Goal: Task Accomplishment & Management: Complete application form

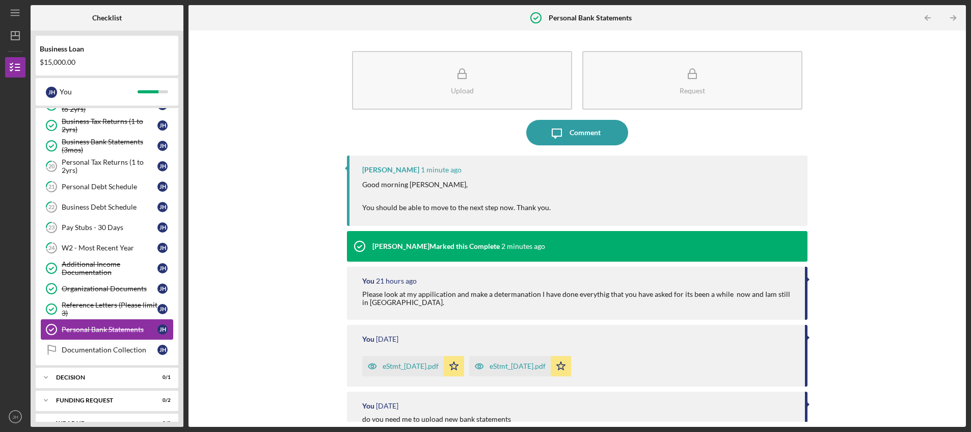
click at [98, 325] on link "Personal Bank Statements Personal Bank Statements [PERSON_NAME]" at bounding box center [107, 329] width 133 height 20
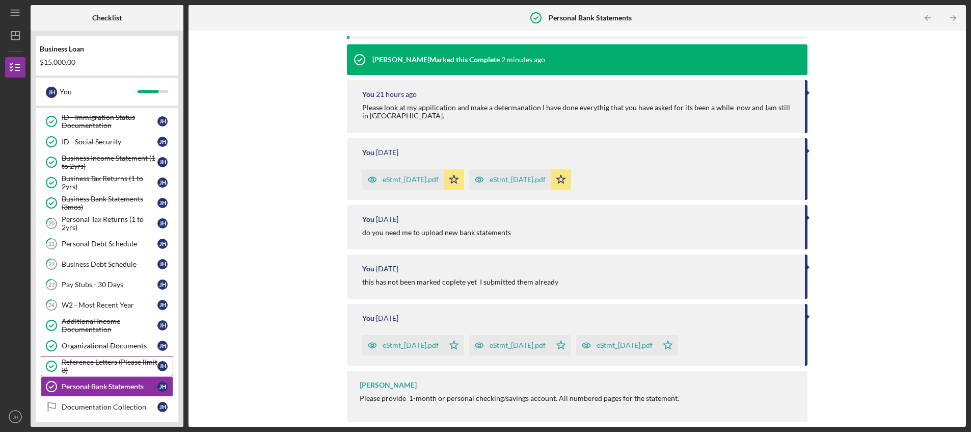
scroll to position [158, 0]
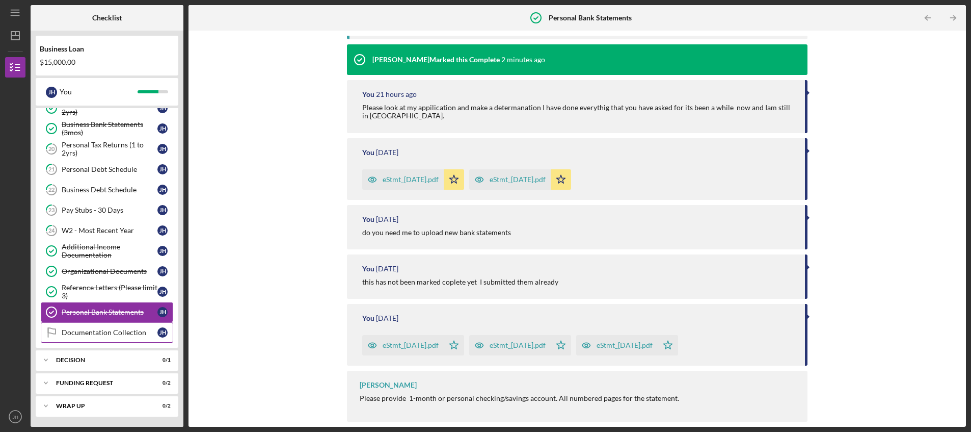
click at [88, 330] on div "Documentation Collection" at bounding box center [110, 332] width 96 height 8
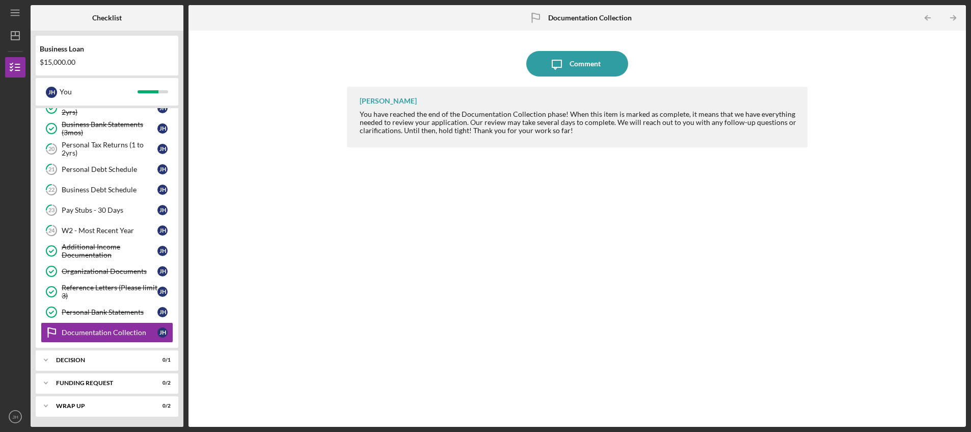
click at [293, 322] on div "Icon/Message Comment [PERSON_NAME] You have reached the end of the Documentatio…" at bounding box center [577, 229] width 767 height 386
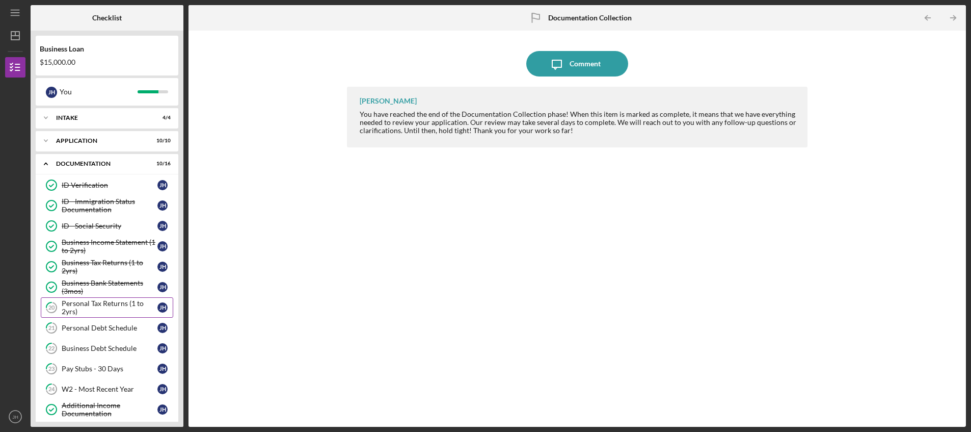
click at [90, 304] on div "Personal Tax Returns (1 to 2yrs)" at bounding box center [110, 307] width 96 height 16
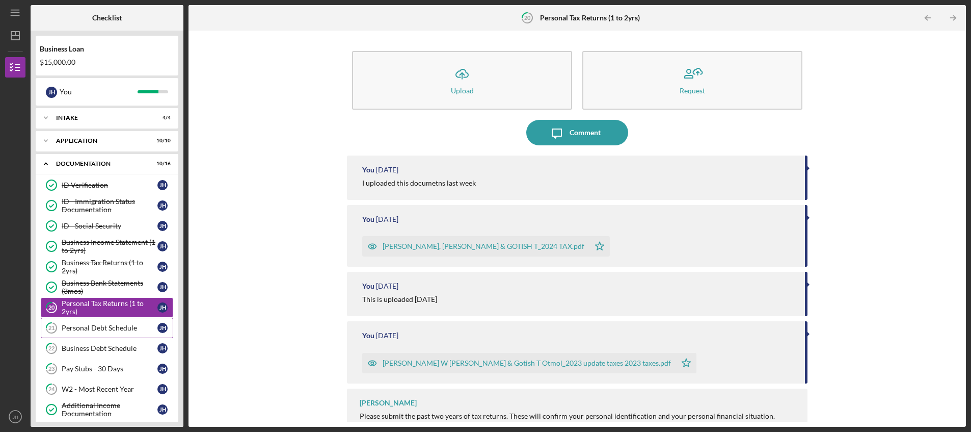
click at [72, 323] on link "21 Personal Debt Schedule [PERSON_NAME]" at bounding box center [107, 327] width 133 height 20
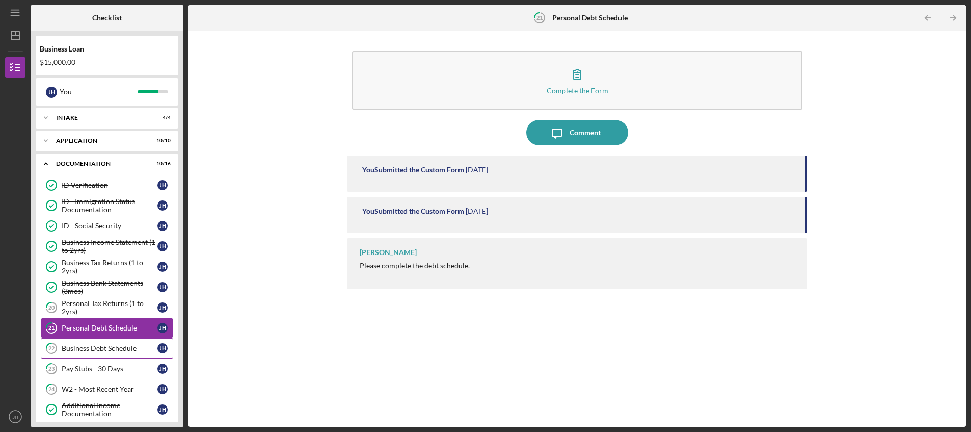
click at [78, 349] on div "Business Debt Schedule" at bounding box center [110, 348] width 96 height 8
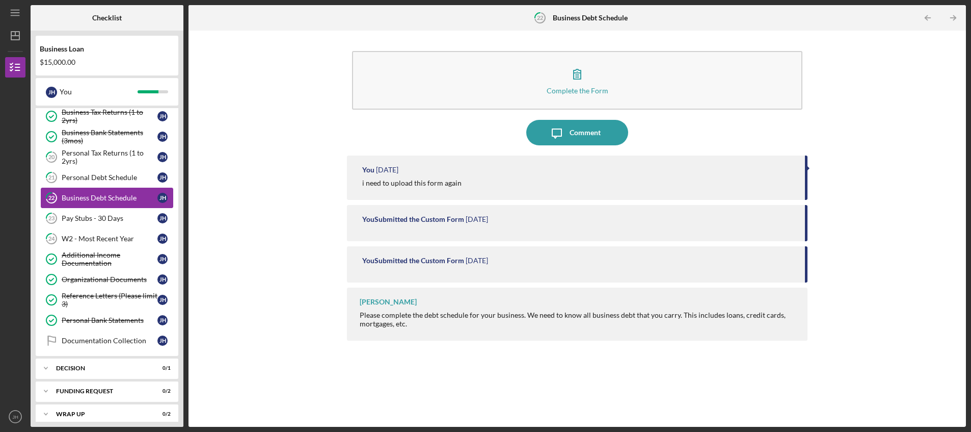
scroll to position [158, 0]
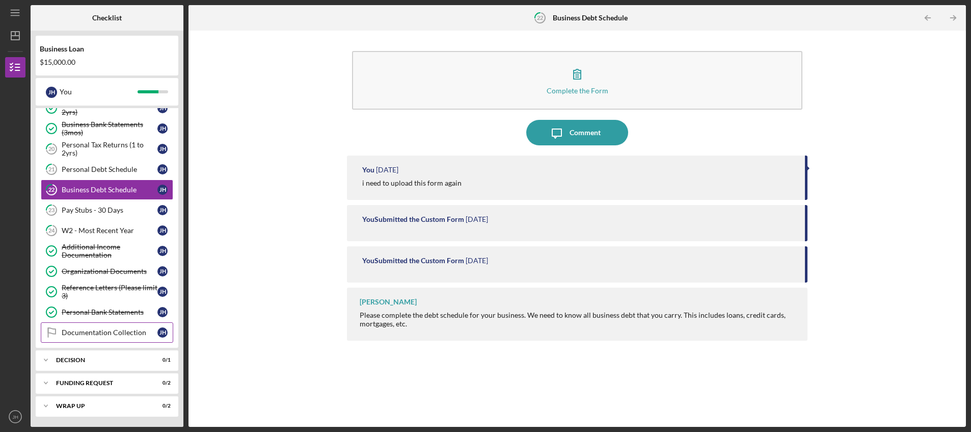
click at [97, 334] on div "Documentation Collection" at bounding box center [110, 332] width 96 height 8
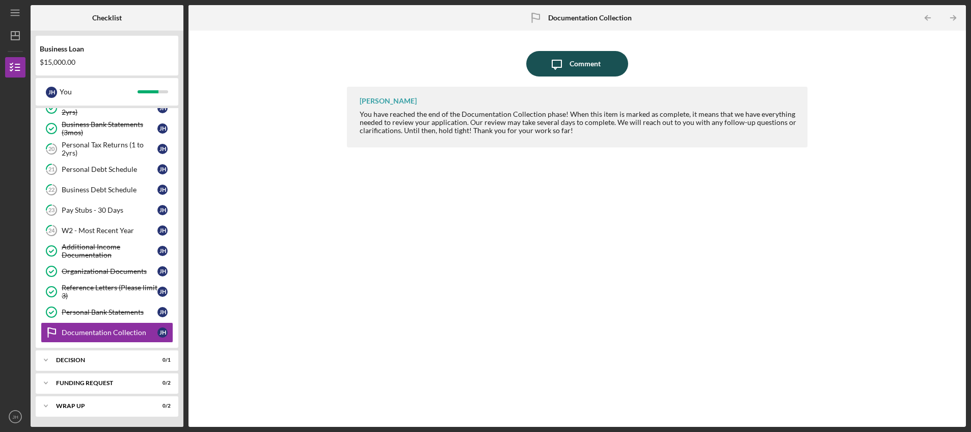
click at [584, 64] on div "Comment" at bounding box center [585, 63] width 31 height 25
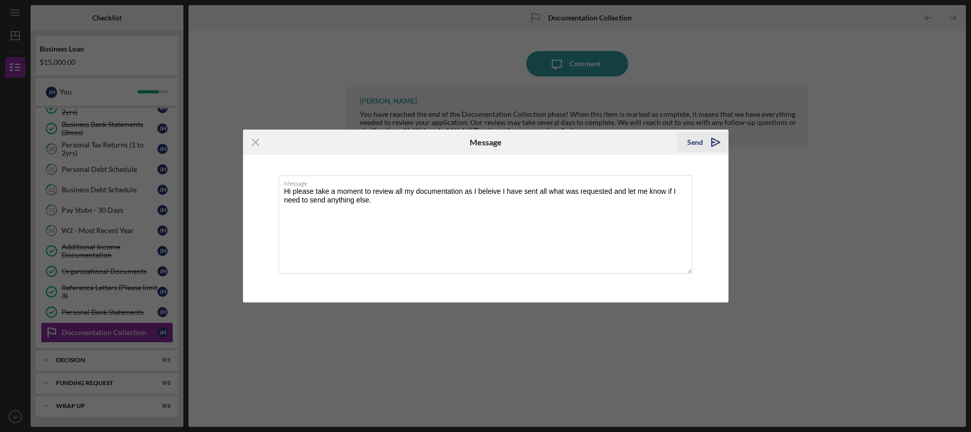
type textarea "Hi please take a moment to review all my documentation as I beleive I have sent…"
click at [714, 143] on icon "Icon/icon-invite-send" at bounding box center [715, 141] width 25 height 25
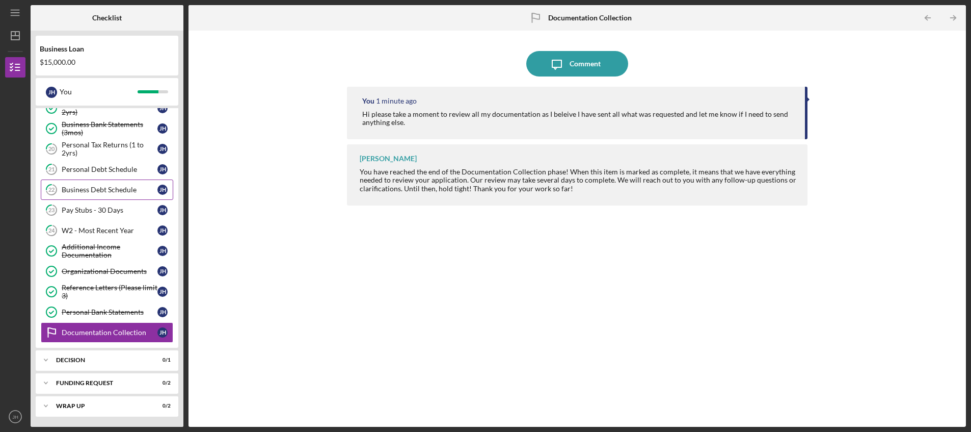
click at [85, 189] on div "Business Debt Schedule" at bounding box center [110, 190] width 96 height 8
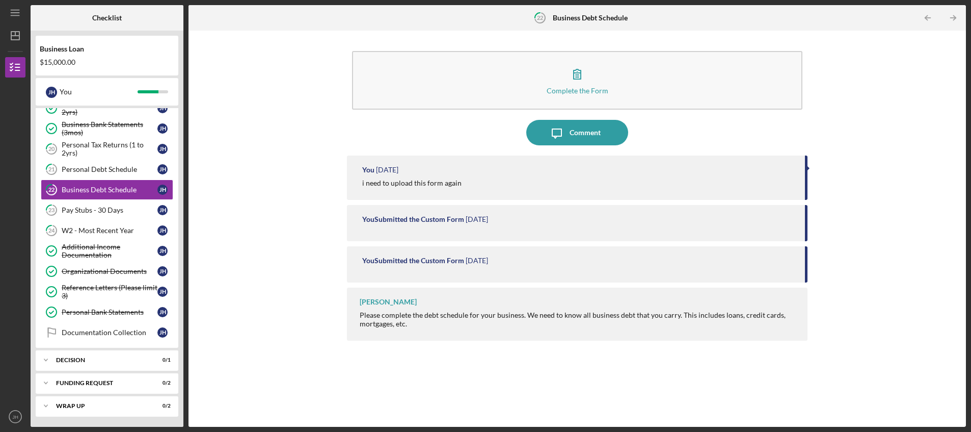
click at [441, 219] on div "You Submitted the Custom Form" at bounding box center [413, 219] width 102 height 8
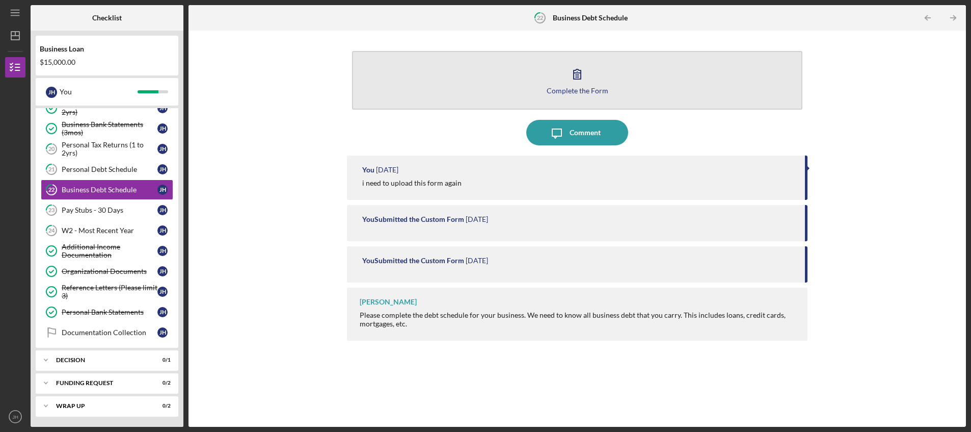
click at [580, 76] on icon "button" at bounding box center [577, 74] width 7 height 10
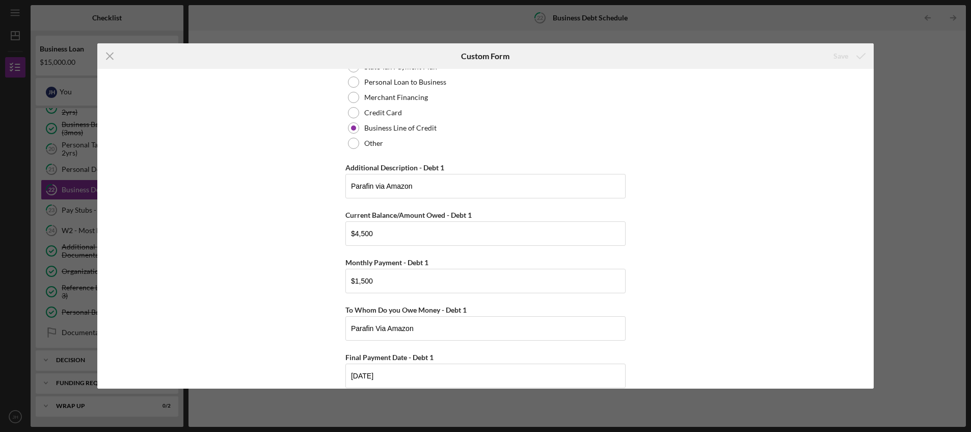
scroll to position [47, 0]
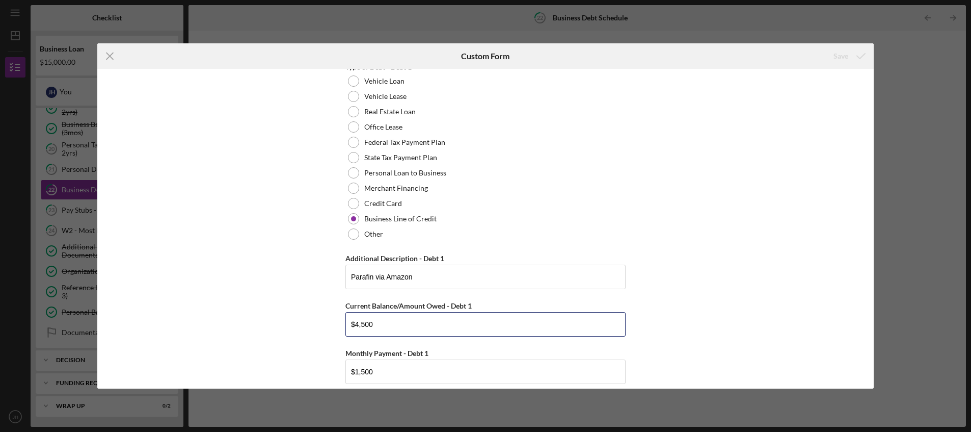
drag, startPoint x: 377, startPoint y: 324, endPoint x: 329, endPoint y: 329, distance: 48.2
click at [329, 329] on div "Business Debt Debt 1 Type of Debt - Debt 1 Vehicle Loan Vehicle Lease Real Esta…" at bounding box center [485, 229] width 777 height 320
paste input "3,446.83"
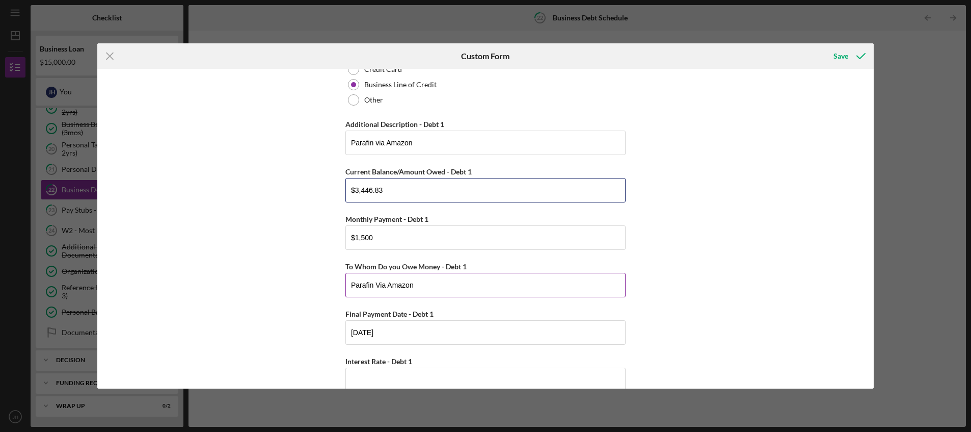
scroll to position [200, 0]
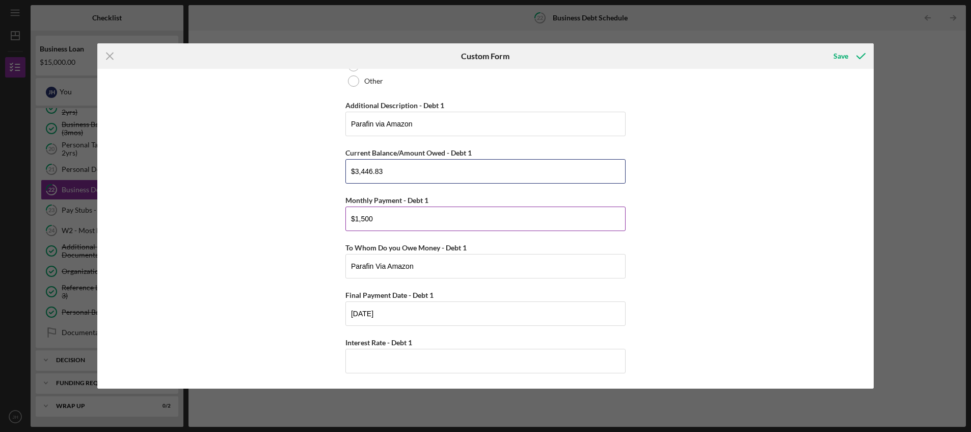
type input "$3,446.83"
click at [379, 221] on input "$1,500" at bounding box center [486, 218] width 280 height 24
click at [356, 357] on input "Interest Rate - Debt 1" at bounding box center [486, 361] width 280 height 24
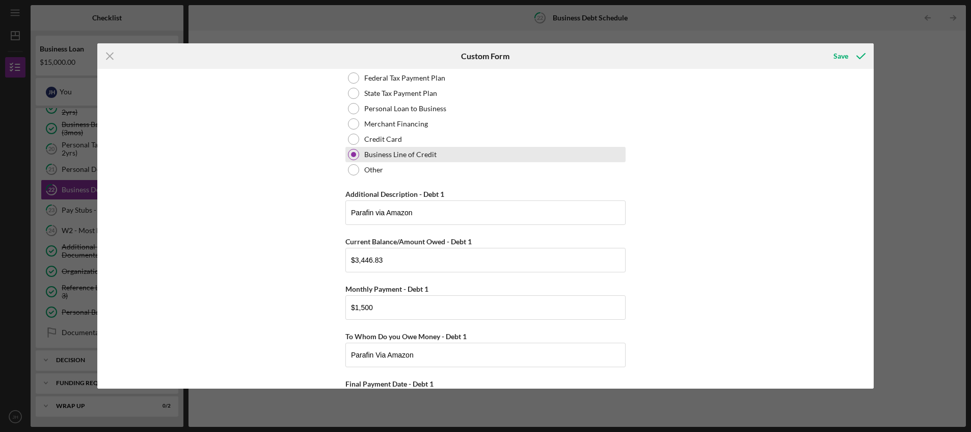
scroll to position [0, 0]
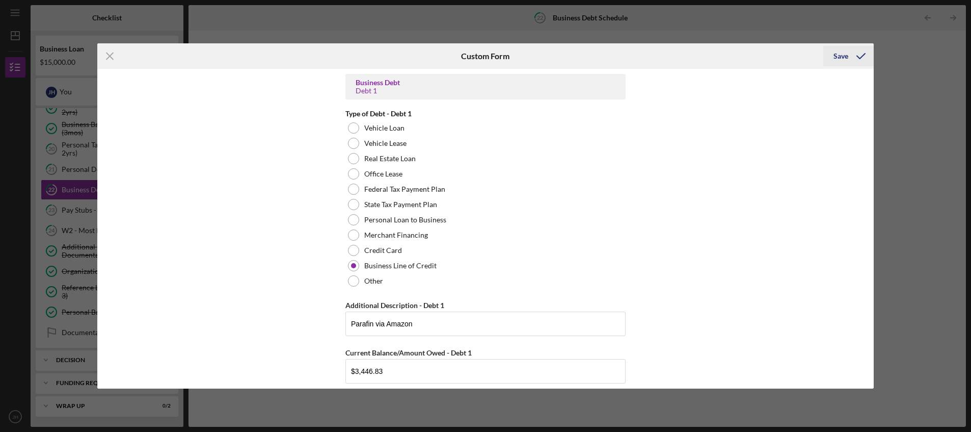
click at [844, 54] on div "Save" at bounding box center [841, 56] width 15 height 20
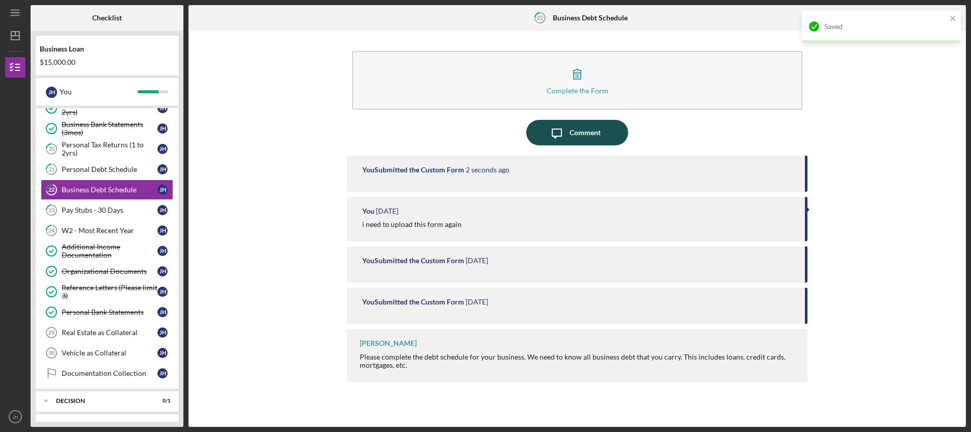
click at [581, 133] on div "Comment" at bounding box center [585, 132] width 31 height 25
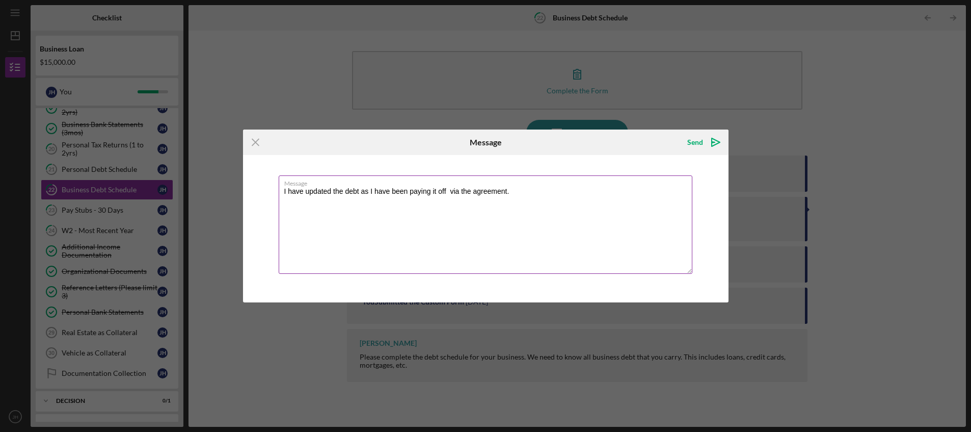
click at [523, 192] on textarea "I have updated the debt as I have been paying it off via the agreement." at bounding box center [486, 224] width 414 height 98
paste textarea "Advance #002 Paid $15,113.17 Outstanding $3,446.83 Advance details Capital amou…"
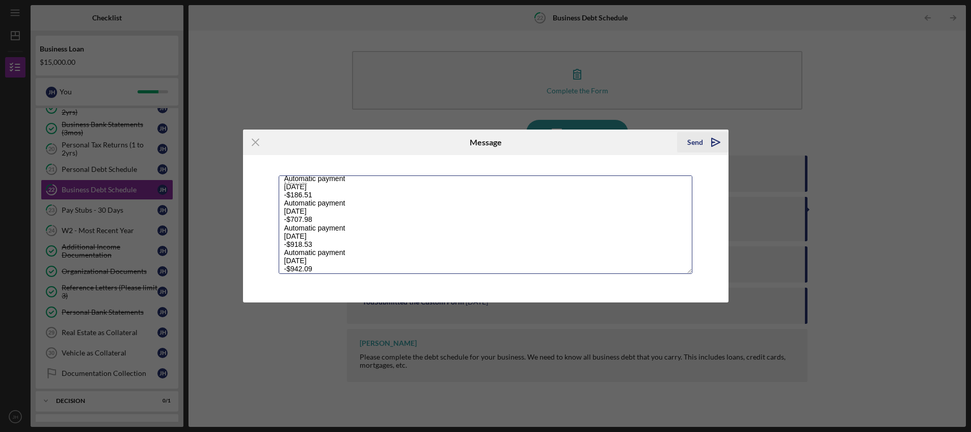
type textarea "I have updated the debt as I have been paying it off via the agreement. Advance…"
click at [695, 142] on div "Send" at bounding box center [695, 142] width 16 height 20
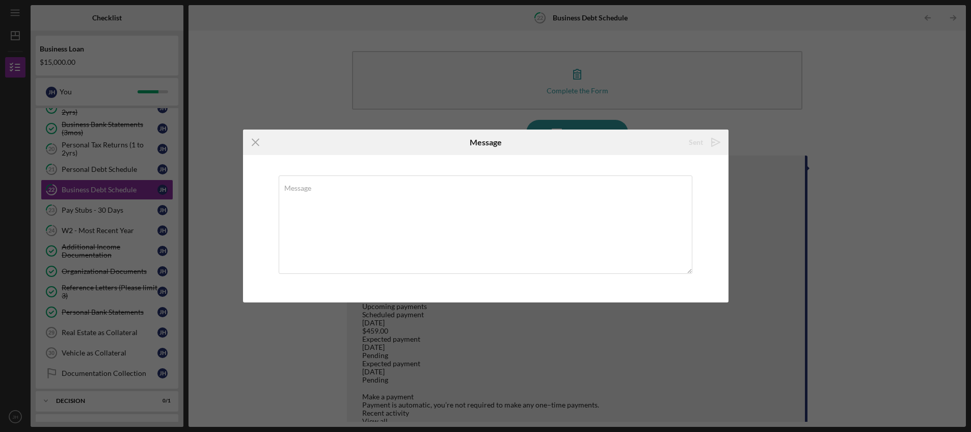
scroll to position [0, 0]
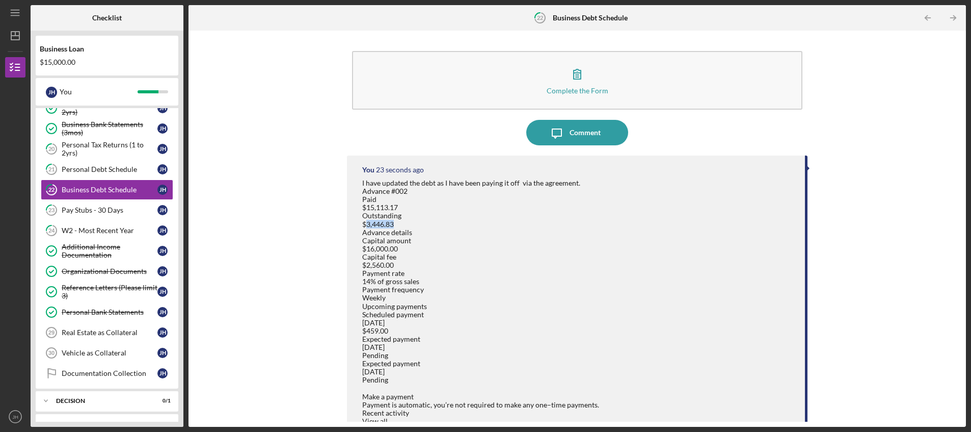
drag, startPoint x: 366, startPoint y: 224, endPoint x: 399, endPoint y: 227, distance: 33.2
click at [399, 227] on div "I have updated the debt as I have been paying it off via the agreement. Advance…" at bounding box center [480, 425] width 237 height 492
click at [739, 144] on div "Icon/Message Comment" at bounding box center [577, 132] width 461 height 25
click at [730, 136] on div "Icon/Message Comment" at bounding box center [577, 132] width 461 height 25
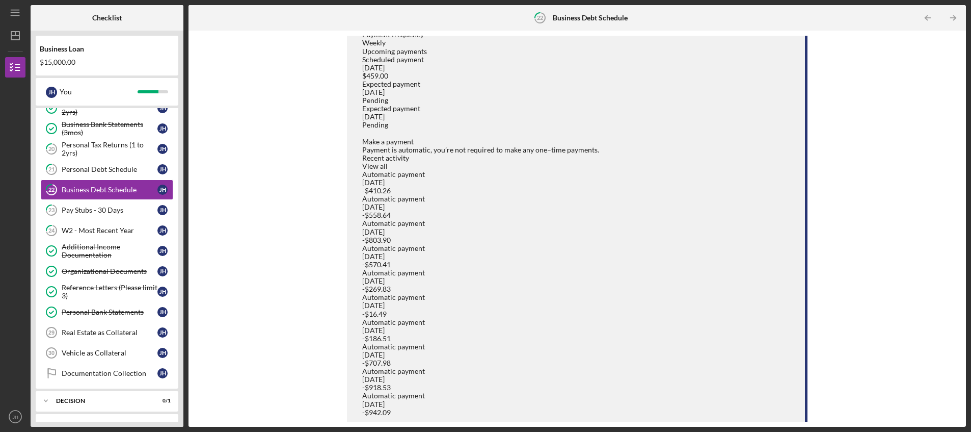
scroll to position [492, 0]
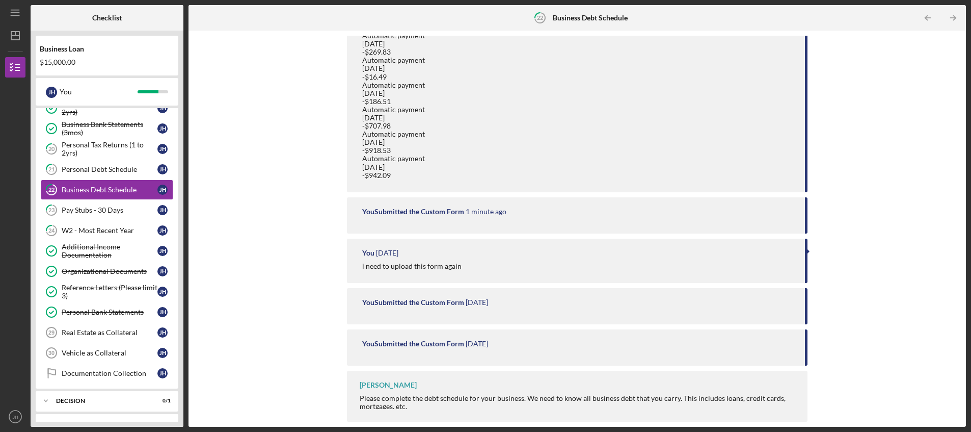
drag, startPoint x: 803, startPoint y: 345, endPoint x: 752, endPoint y: 370, distance: 57.0
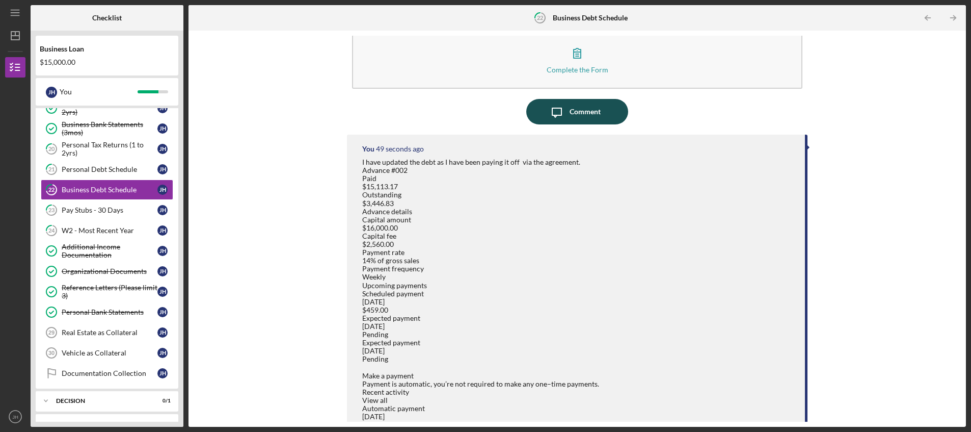
scroll to position [0, 0]
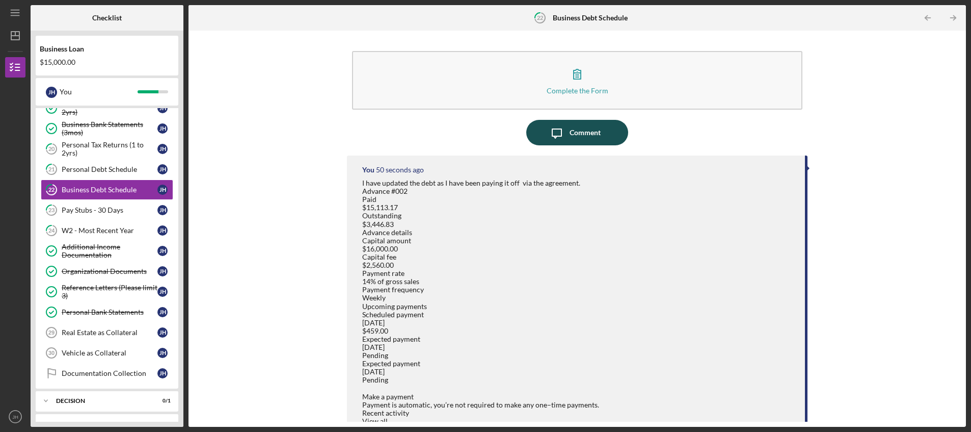
click at [580, 129] on div "Comment" at bounding box center [585, 132] width 31 height 25
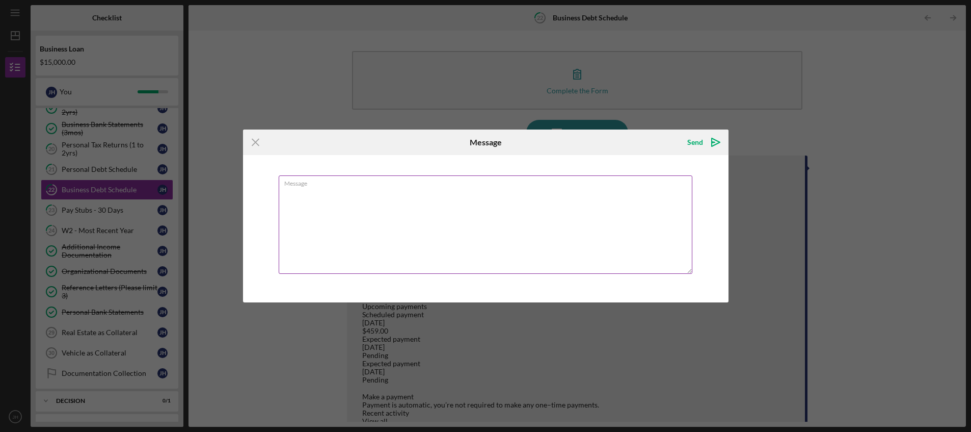
click at [293, 184] on label "Message" at bounding box center [488, 181] width 408 height 11
click at [293, 184] on textarea "Message" at bounding box center [486, 224] width 414 height 98
click at [392, 192] on textarea "this has been updated as of 10/702025" at bounding box center [486, 224] width 414 height 98
click at [500, 205] on textarea "this has been updated as of [DATE]" at bounding box center [486, 224] width 414 height 98
type textarea "this has been updated as of [DATE]"
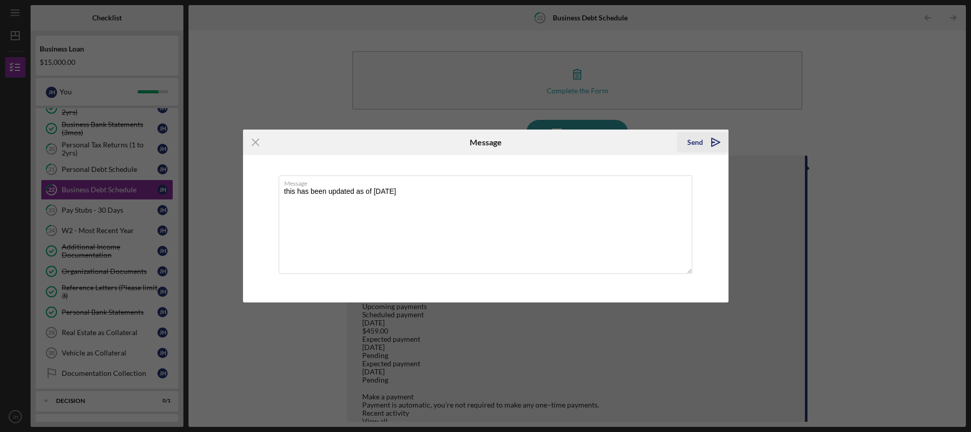
click at [692, 143] on div "Send" at bounding box center [695, 142] width 16 height 20
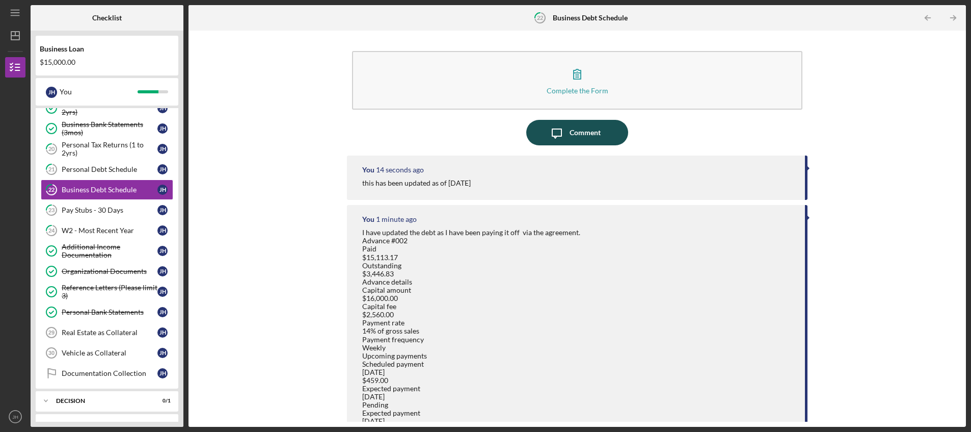
click at [565, 135] on icon "Icon/Message" at bounding box center [556, 132] width 25 height 25
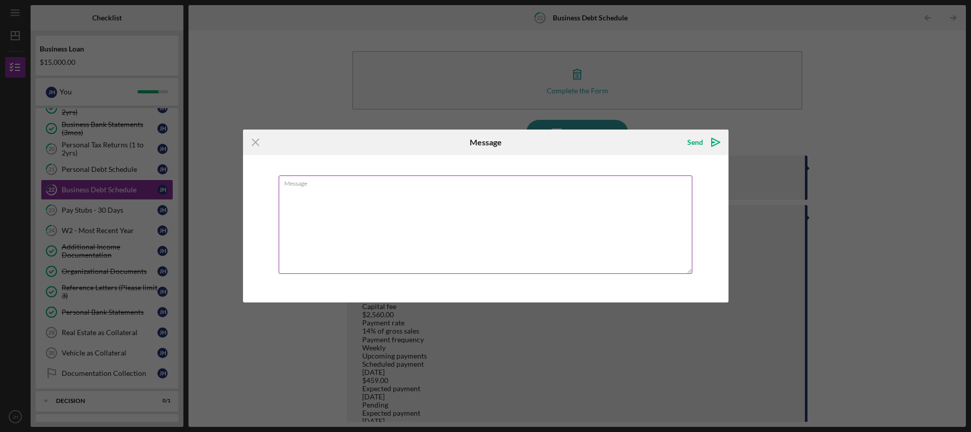
click at [328, 189] on textarea "Message" at bounding box center [486, 224] width 414 height 98
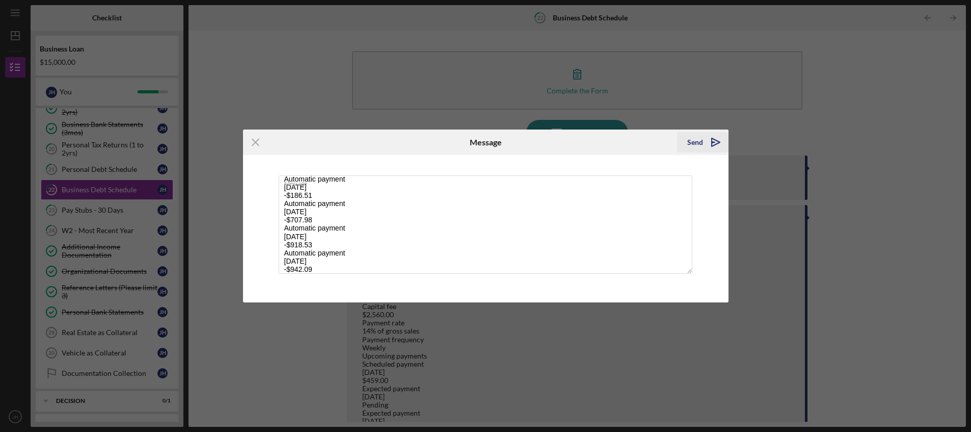
type textarea "Advance #002 Paid $15,113.17 Outstanding $3,446.83 Advance details Capital amou…"
click at [696, 140] on div "Send" at bounding box center [695, 142] width 16 height 20
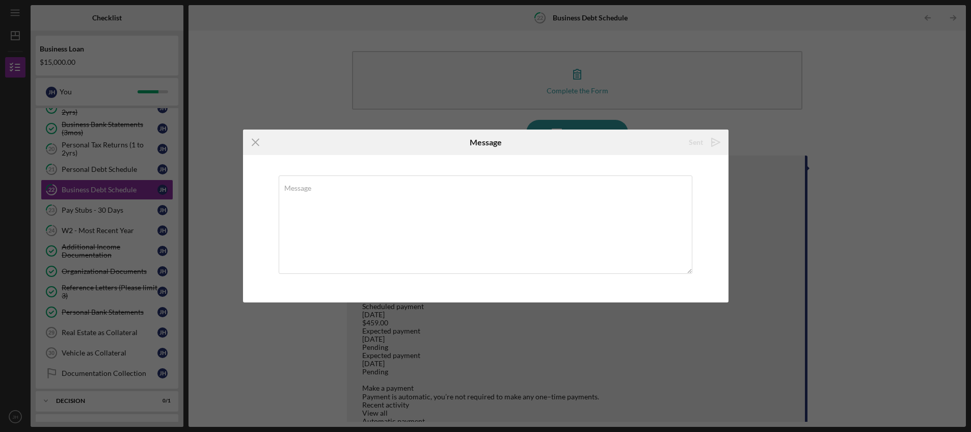
scroll to position [0, 0]
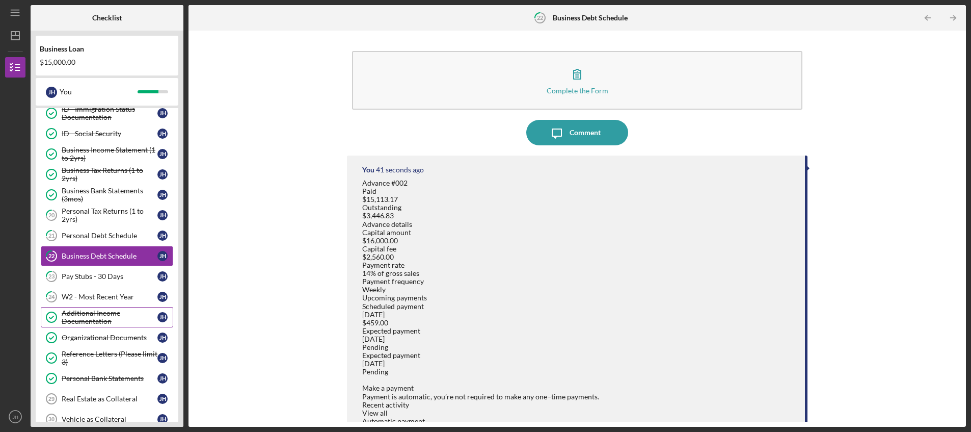
scroll to position [199, 0]
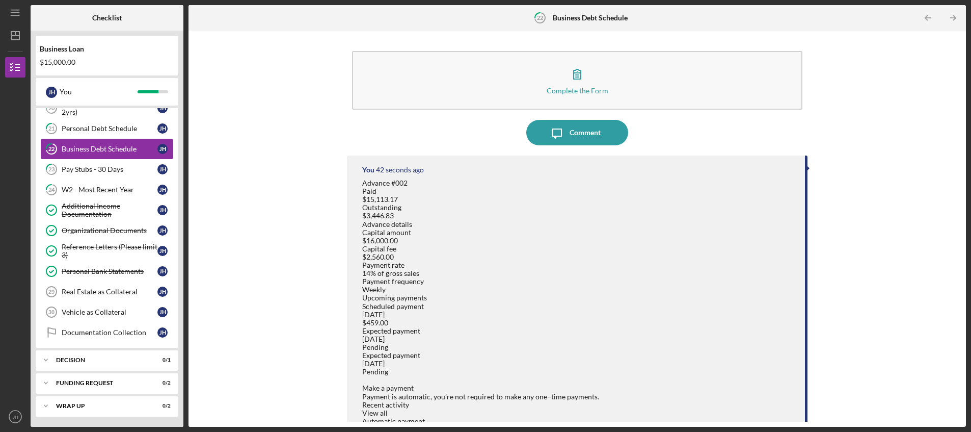
click at [91, 152] on div "Business Debt Schedule" at bounding box center [110, 149] width 96 height 8
click at [90, 170] on div "Pay Stubs - 30 Days" at bounding box center [110, 169] width 96 height 8
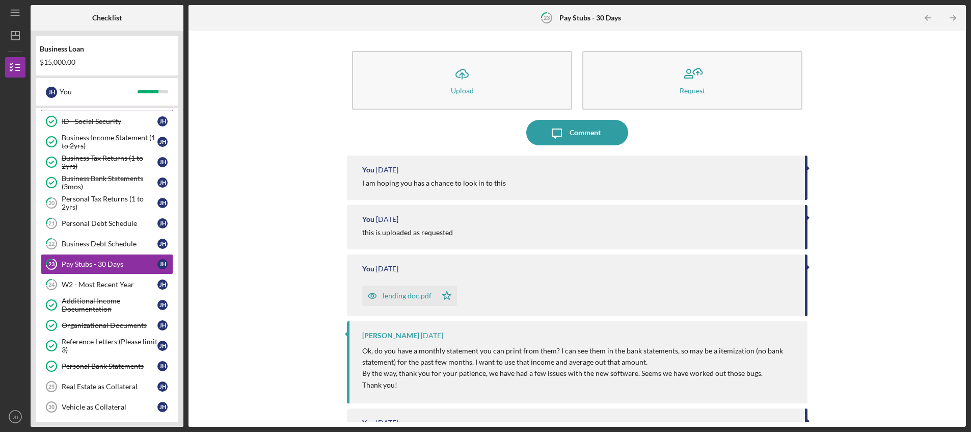
scroll to position [199, 0]
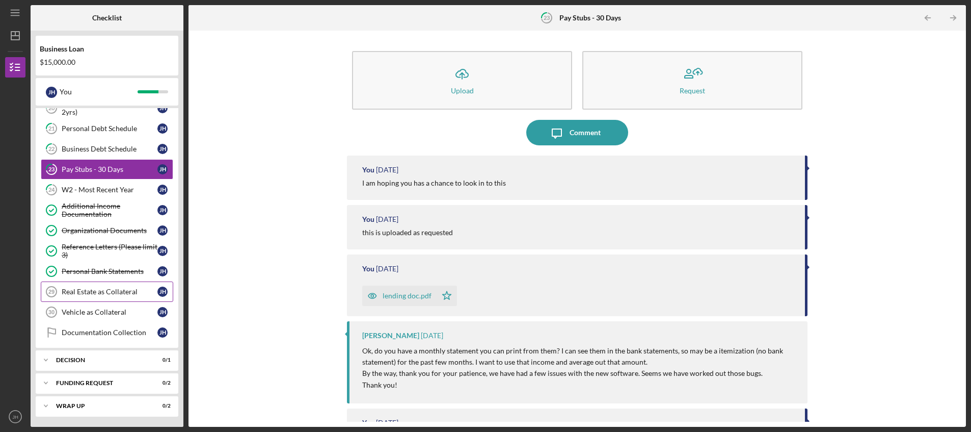
click at [113, 290] on div "Real Estate as Collateral" at bounding box center [110, 291] width 96 height 8
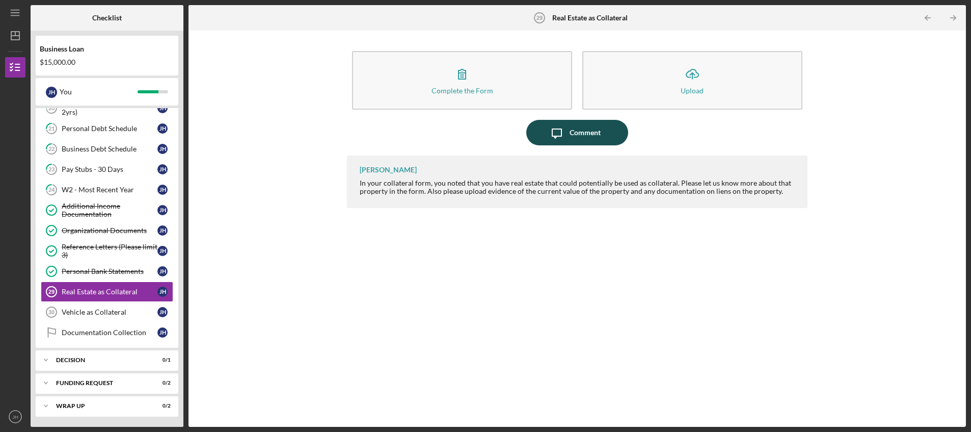
click at [590, 131] on div "Comment" at bounding box center [585, 132] width 31 height 25
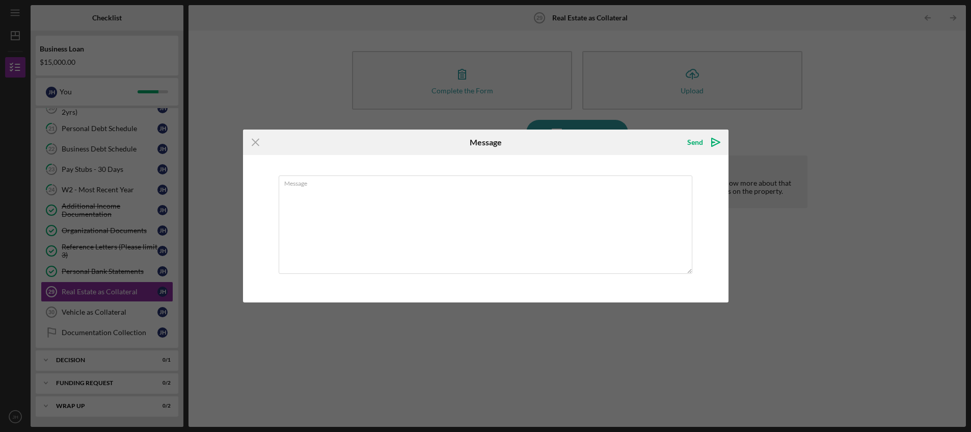
click at [252, 140] on icon "Icon/Menu Close" at bounding box center [255, 141] width 25 height 25
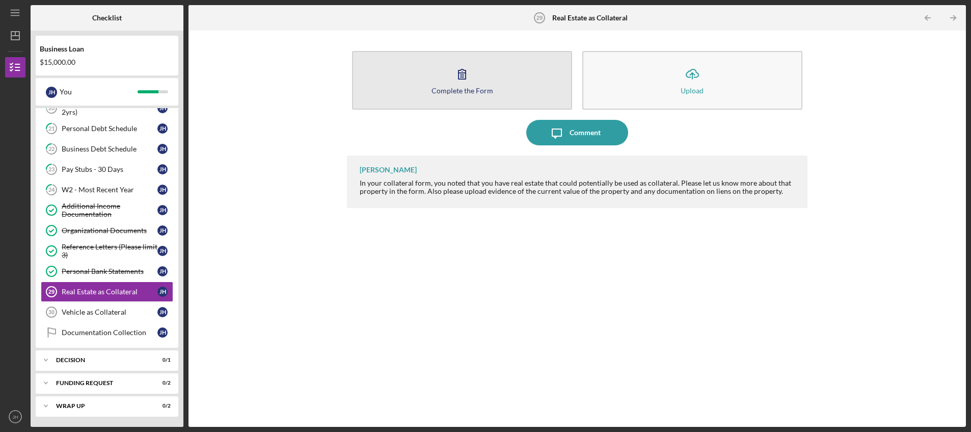
click at [455, 89] on div "Complete the Form" at bounding box center [463, 91] width 62 height 8
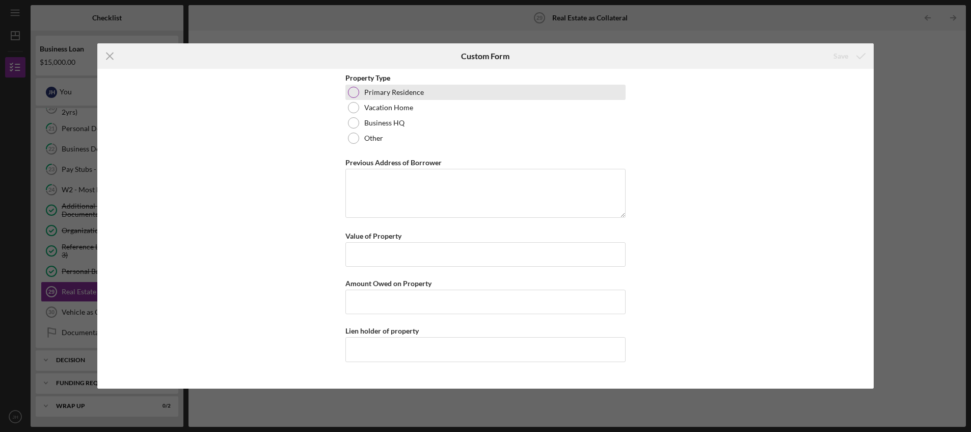
click at [356, 93] on div at bounding box center [353, 92] width 11 height 11
click at [361, 176] on textarea "Previous Address of Borrower" at bounding box center [486, 193] width 280 height 49
click at [361, 182] on textarea "Previous Address of Borrower" at bounding box center [486, 193] width 280 height 49
click at [359, 247] on input "Value of Property" at bounding box center [486, 254] width 280 height 24
paste input "$00,215,113.17"
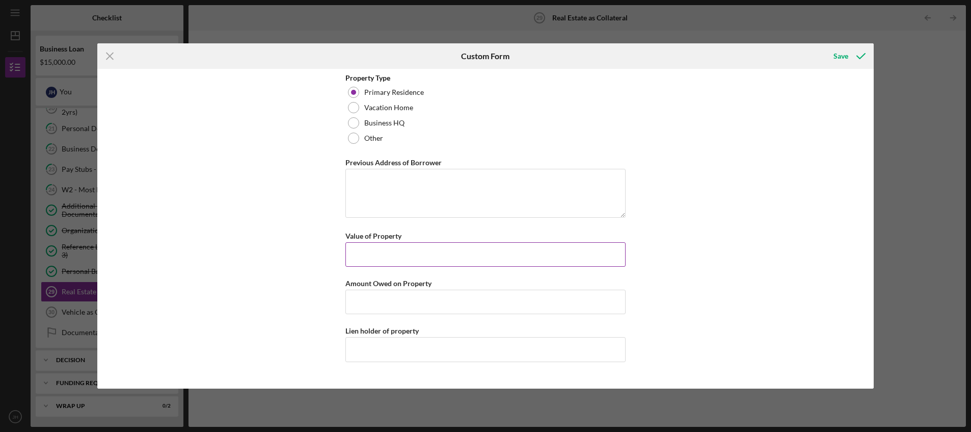
type input "$00,215,113.17"
drag, startPoint x: 407, startPoint y: 253, endPoint x: 335, endPoint y: 241, distance: 73.0
click at [329, 247] on div "Property Type Primary Residence Vacation Home Business HQ Other Previous Addres…" at bounding box center [485, 229] width 777 height 320
click at [362, 179] on textarea "Previous Address of Borrower" at bounding box center [486, 193] width 280 height 49
click at [364, 248] on input "Value of Property" at bounding box center [486, 254] width 280 height 24
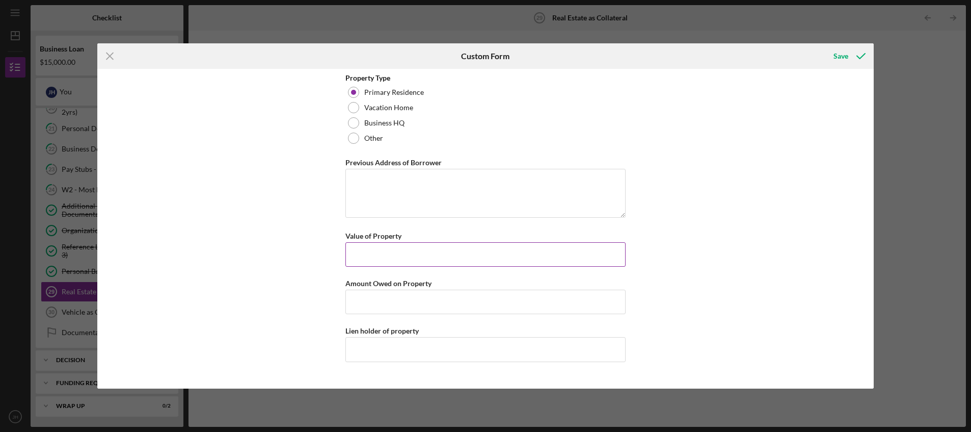
paste input "$233,000,342,621,236"
drag, startPoint x: 425, startPoint y: 254, endPoint x: 387, endPoint y: 255, distance: 37.7
click at [387, 255] on input "$233,000,342,621,236" at bounding box center [486, 254] width 280 height 24
type input "$233,000"
click at [357, 298] on input "Amount Owed on Property" at bounding box center [486, 301] width 280 height 24
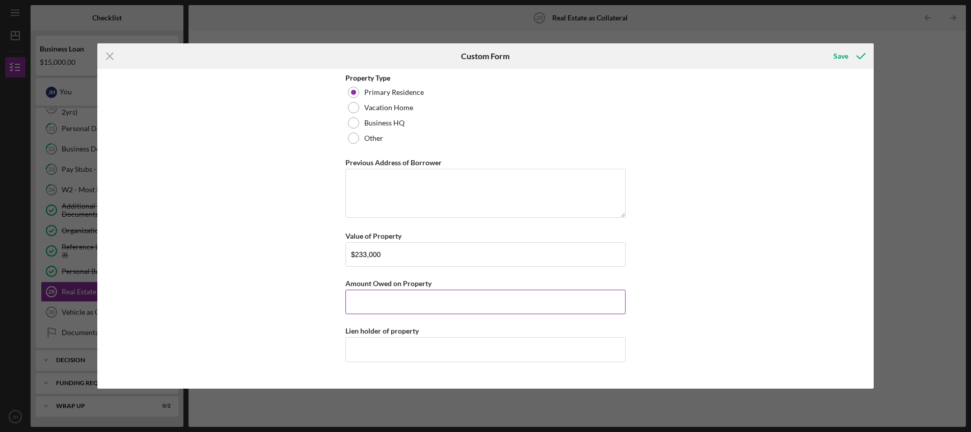
click at [356, 298] on input "Amount Owed on Property" at bounding box center [486, 301] width 280 height 24
paste input "$224,617.10"
type input "$224,617.10"
click at [359, 342] on input "Lien holder of property" at bounding box center [486, 349] width 280 height 24
click at [358, 348] on input "Lien holder of property" at bounding box center [486, 349] width 280 height 24
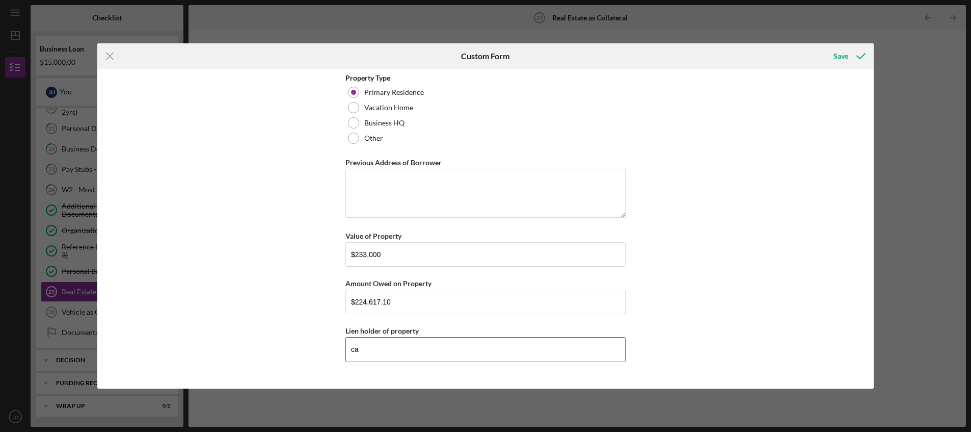
type input "c"
type input "Village Capital"
click at [365, 176] on textarea "Previous Address of Borrower" at bounding box center [486, 193] width 280 height 49
paste textarea "[STREET_ADDRESS][PERSON_NAME]"
click at [354, 181] on textarea "[GEOGRAPHIC_DATA][PERSON_NAME]" at bounding box center [486, 193] width 280 height 49
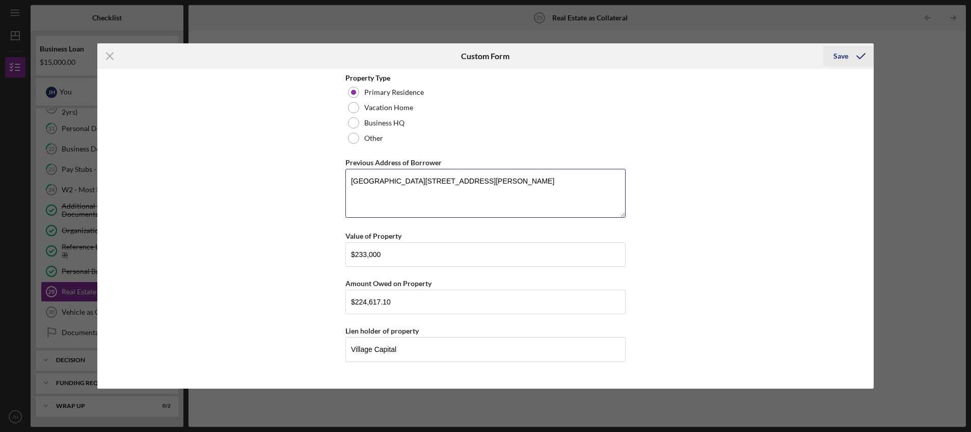
type textarea "[GEOGRAPHIC_DATA][STREET_ADDRESS][PERSON_NAME]"
click at [843, 56] on div "Save" at bounding box center [841, 56] width 15 height 20
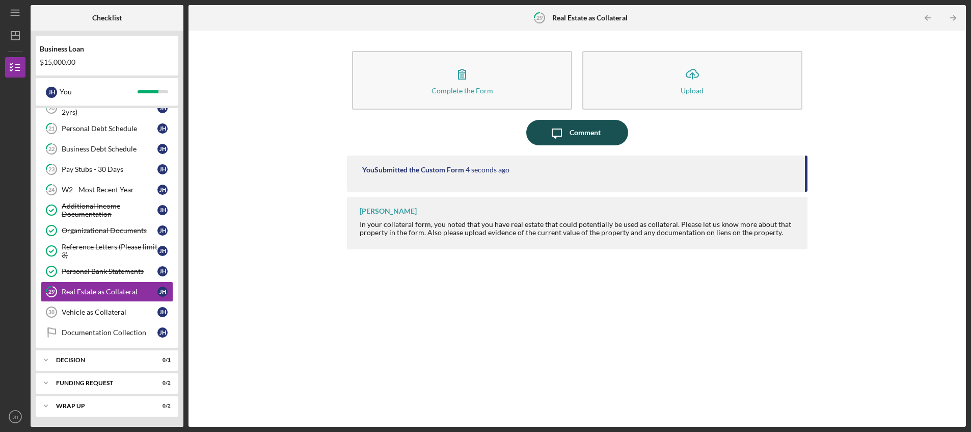
click at [570, 130] on div "Comment" at bounding box center [585, 132] width 31 height 25
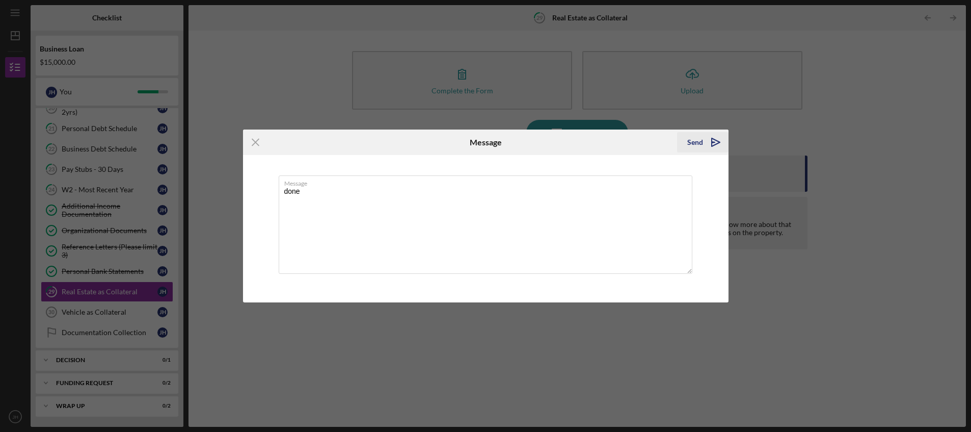
type textarea "done"
click at [696, 141] on div "Send" at bounding box center [695, 142] width 16 height 20
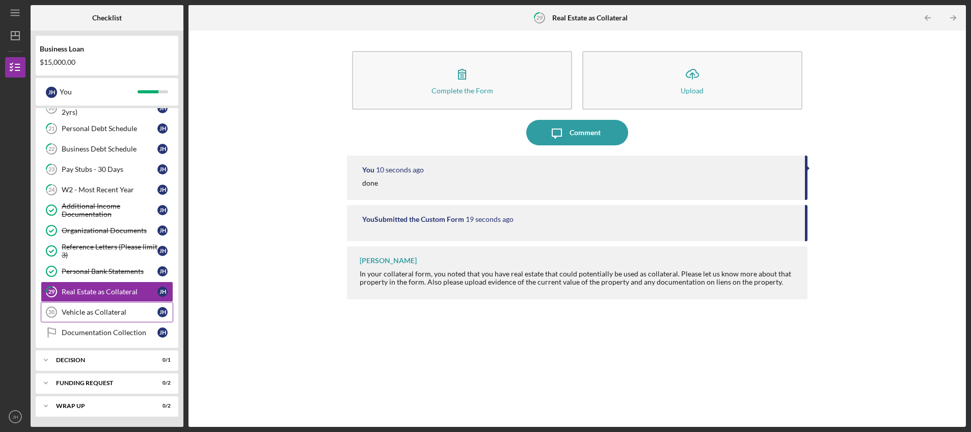
click at [93, 315] on div "Vehicle as Collateral" at bounding box center [110, 312] width 96 height 8
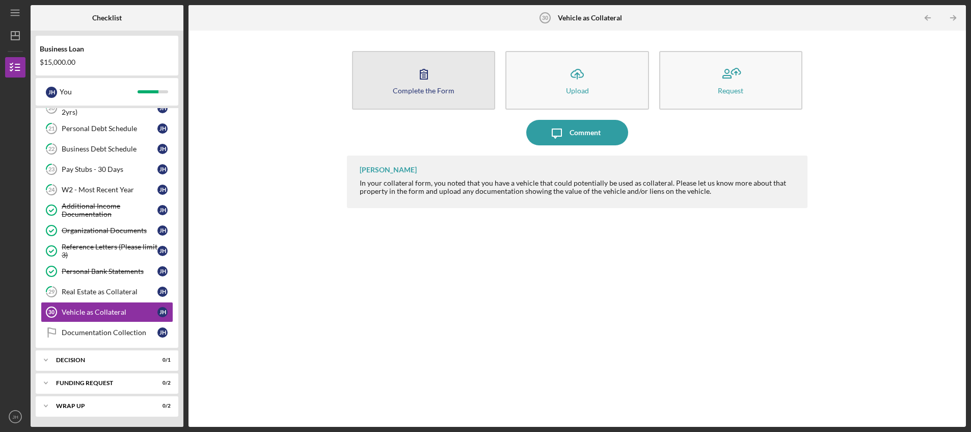
click at [413, 89] on div "Complete the Form" at bounding box center [424, 91] width 62 height 8
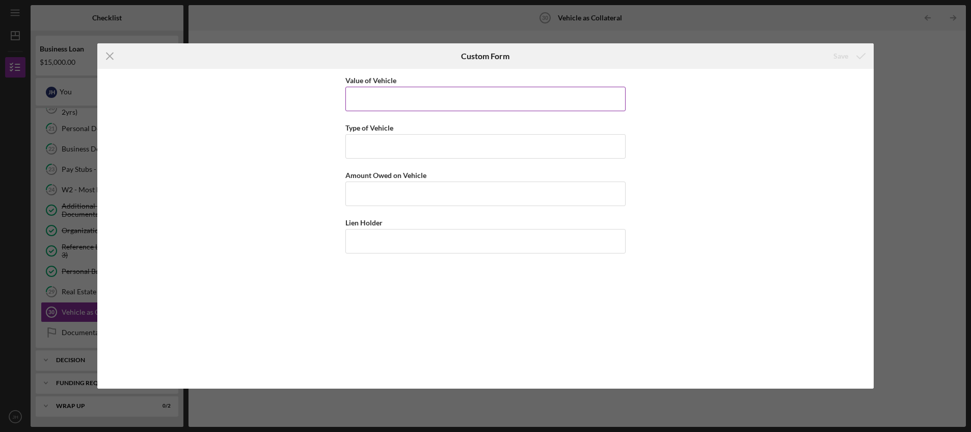
click at [366, 99] on input "Value of Vehicle" at bounding box center [486, 99] width 280 height 24
type input "$16,000"
click at [356, 149] on input "Type of Vehicle" at bounding box center [486, 146] width 280 height 24
type input "y"
type input "toyota camry 2019"
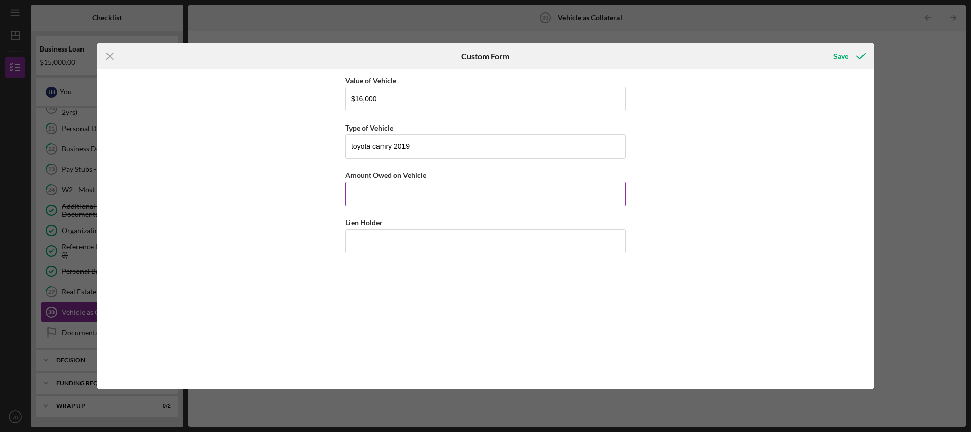
click at [357, 187] on input "Amount Owed on Vehicle" at bounding box center [486, 193] width 280 height 24
type input "$0"
click at [395, 240] on input "Lien Holder" at bounding box center [486, 241] width 280 height 24
type input "none"
click at [705, 178] on div "Value of Vehicle $16,000 Type of Vehicle toyota camry 2019 Amount Owed on Vehic…" at bounding box center [485, 229] width 777 height 320
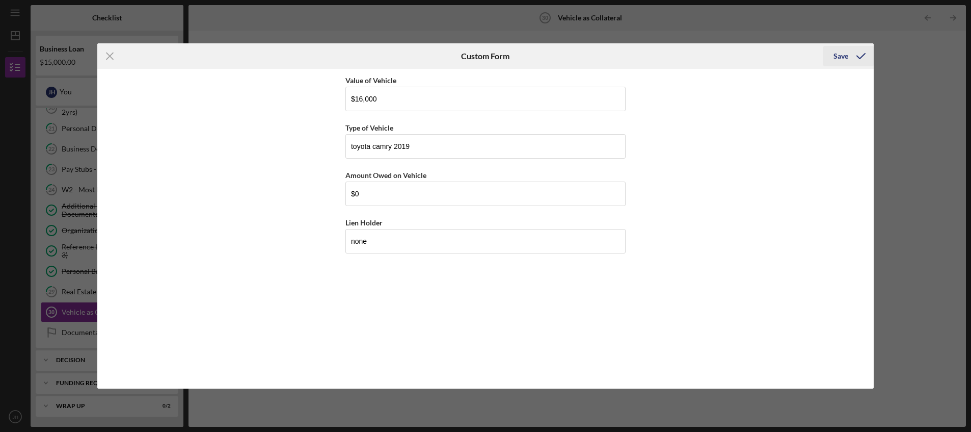
click at [843, 55] on div "Save" at bounding box center [841, 56] width 15 height 20
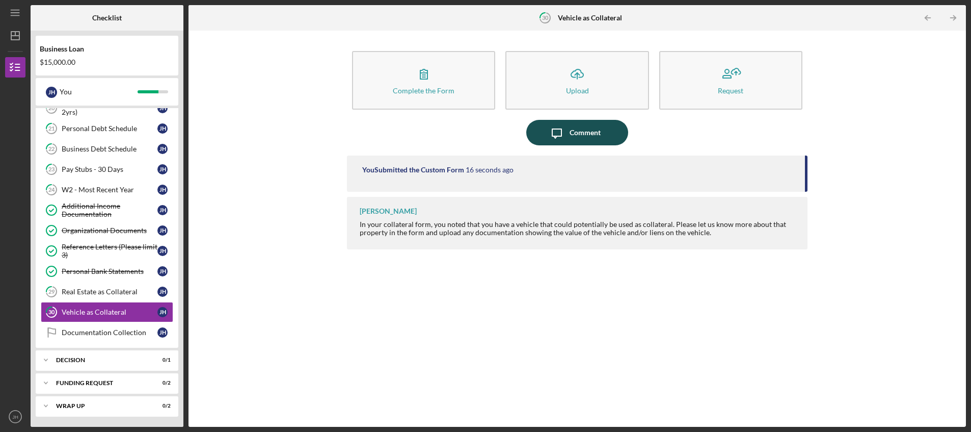
click at [600, 127] on button "Icon/Message Comment" at bounding box center [577, 132] width 102 height 25
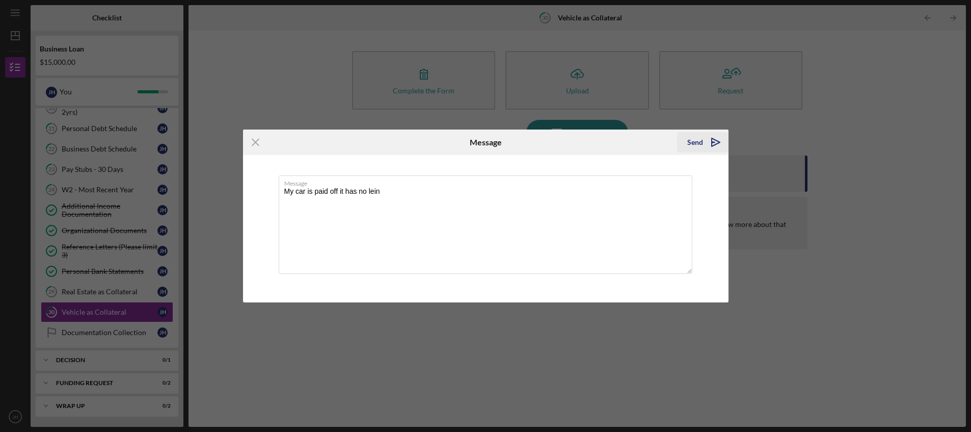
type textarea "My car is paid off it has no lein"
click at [695, 142] on div "Send" at bounding box center [695, 142] width 16 height 20
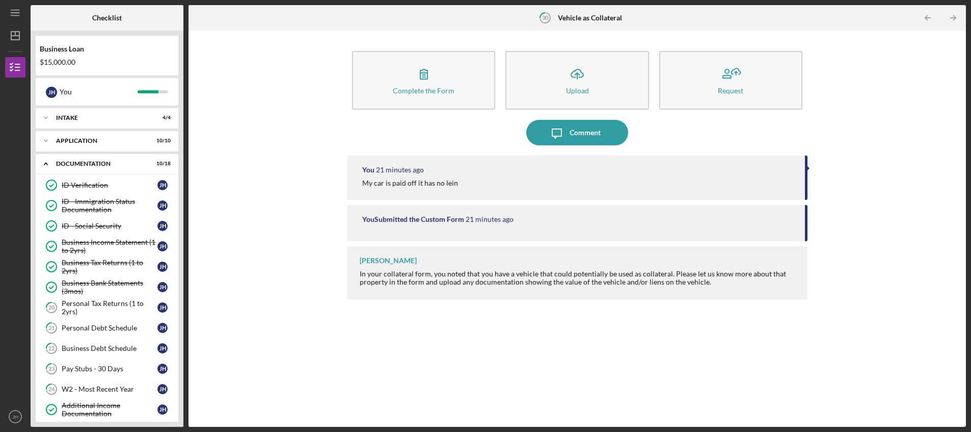
click at [526, 120] on button "Icon/Message Comment" at bounding box center [577, 132] width 102 height 25
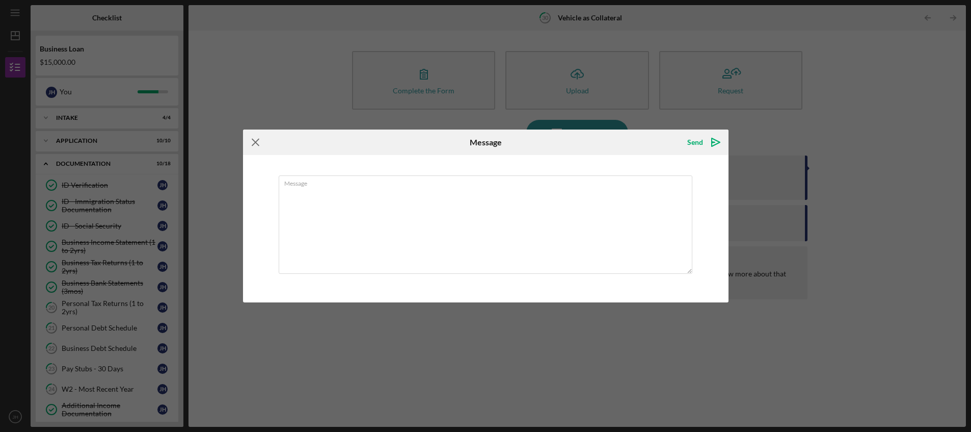
click at [256, 143] on icon "Icon/Menu Close" at bounding box center [255, 141] width 25 height 25
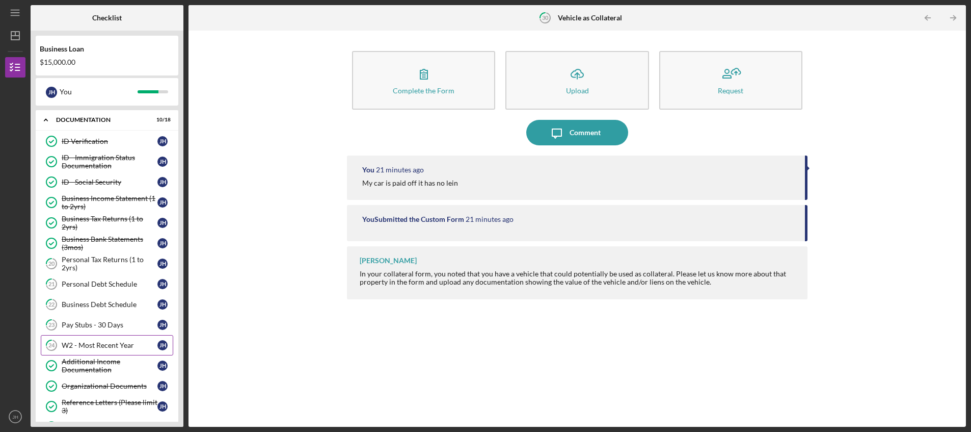
scroll to position [199, 0]
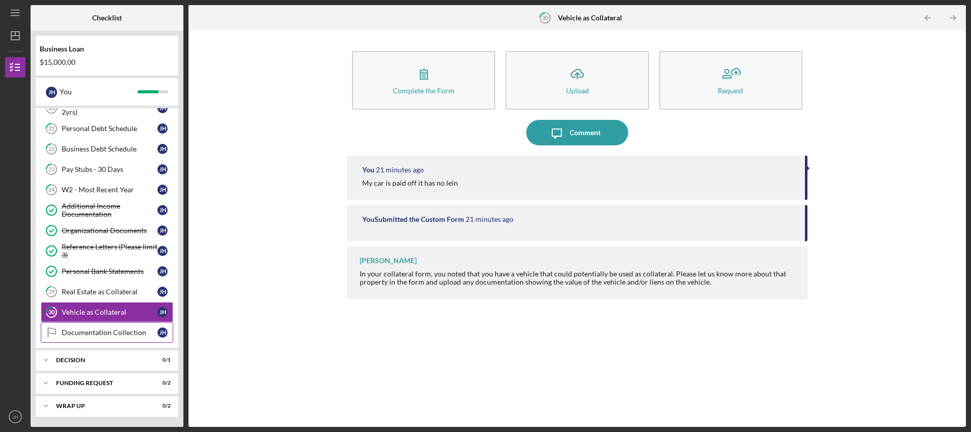
click at [105, 330] on div "Documentation Collection" at bounding box center [110, 332] width 96 height 8
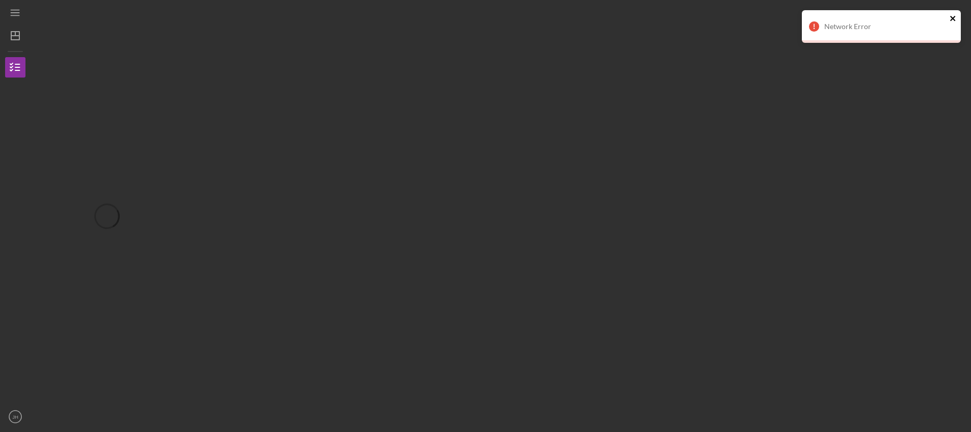
click at [955, 19] on icon "close" at bounding box center [953, 18] width 7 height 8
